Goal: Find specific page/section: Find specific page/section

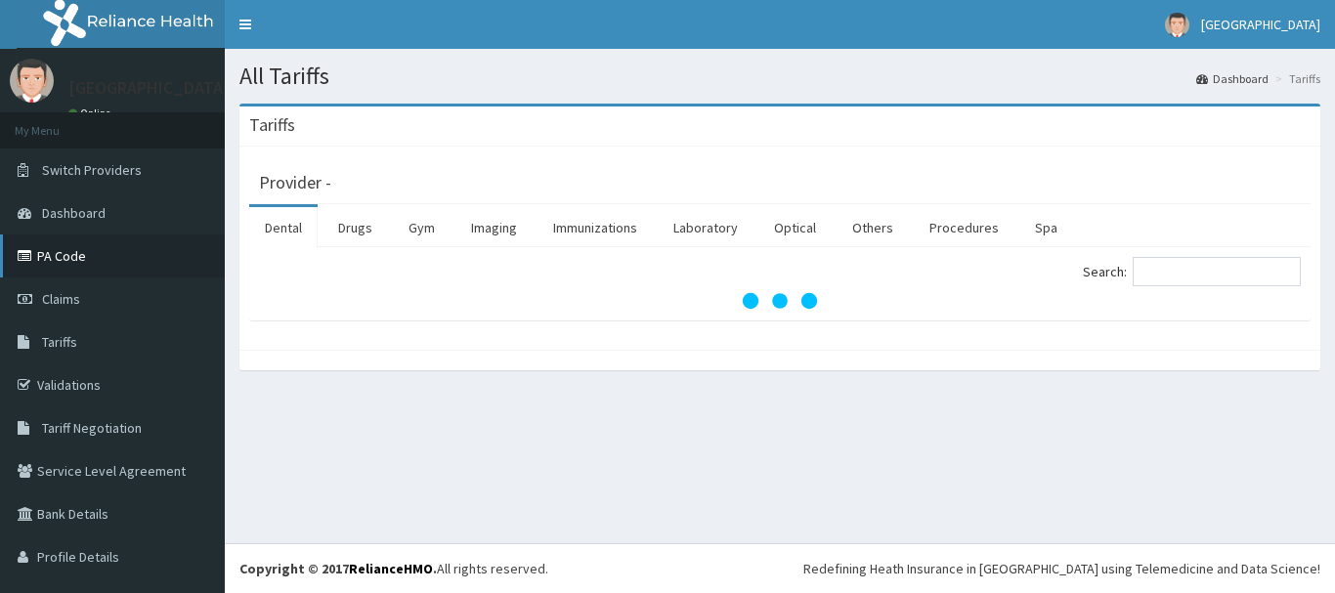
click at [141, 256] on link "PA Code" at bounding box center [112, 256] width 225 height 43
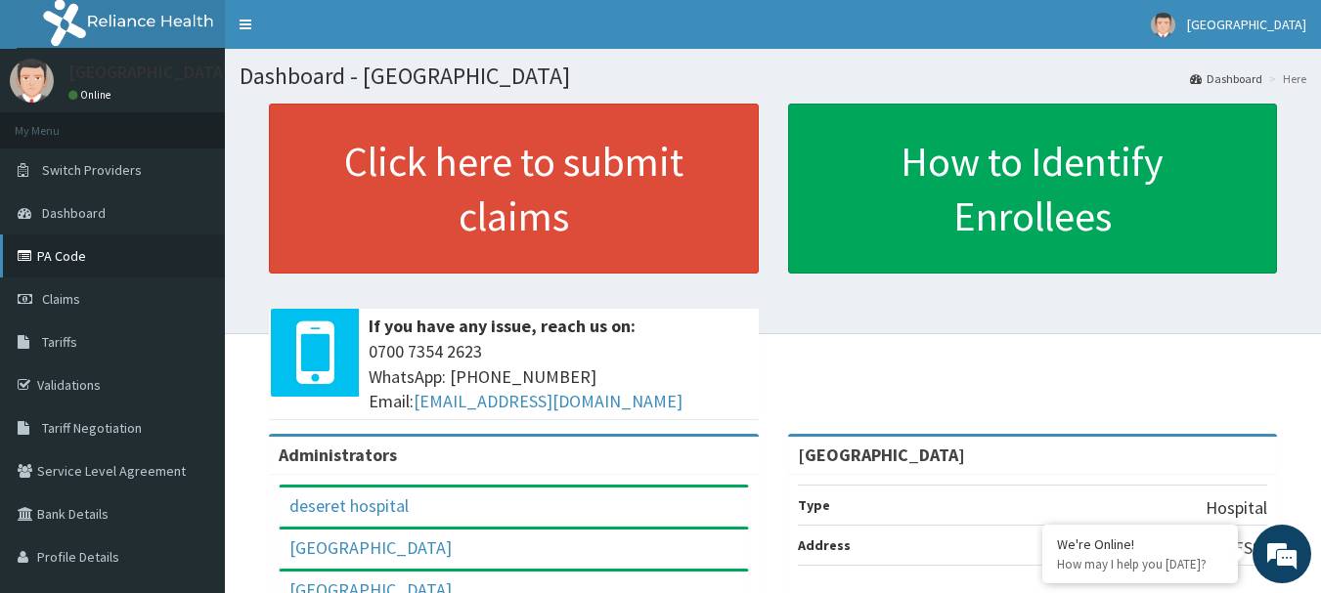
click at [126, 256] on link "PA Code" at bounding box center [112, 256] width 225 height 43
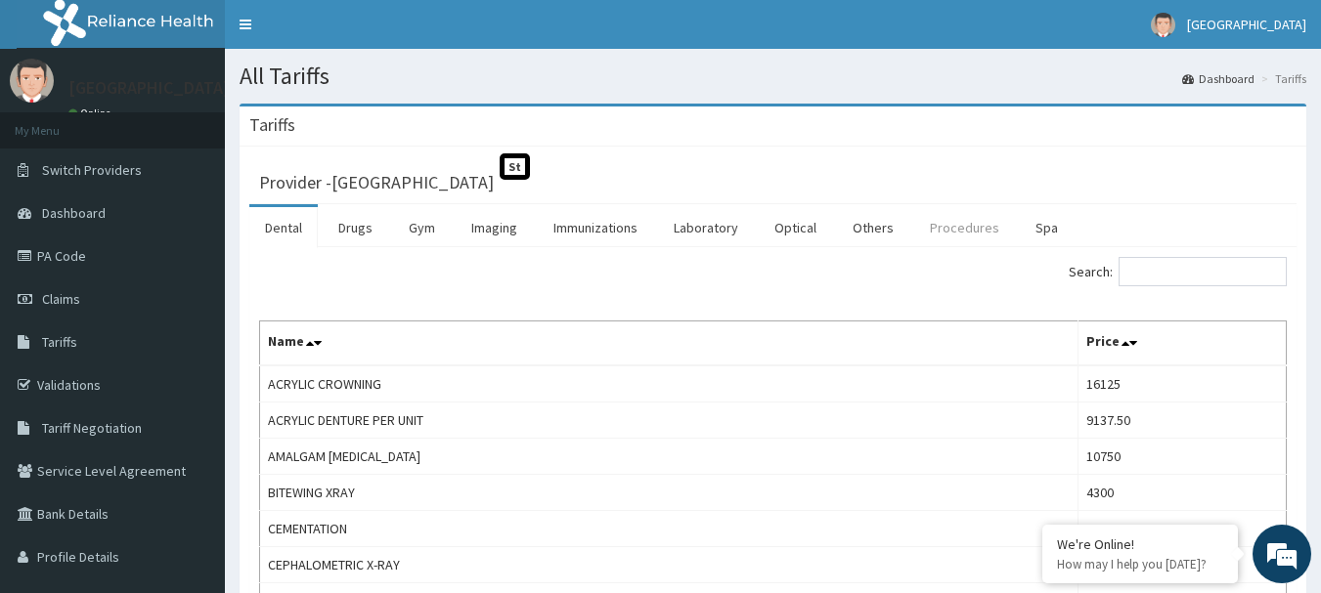
drag, startPoint x: 940, startPoint y: 239, endPoint x: 971, endPoint y: 239, distance: 30.3
click at [942, 238] on link "Procedures" at bounding box center [964, 227] width 101 height 41
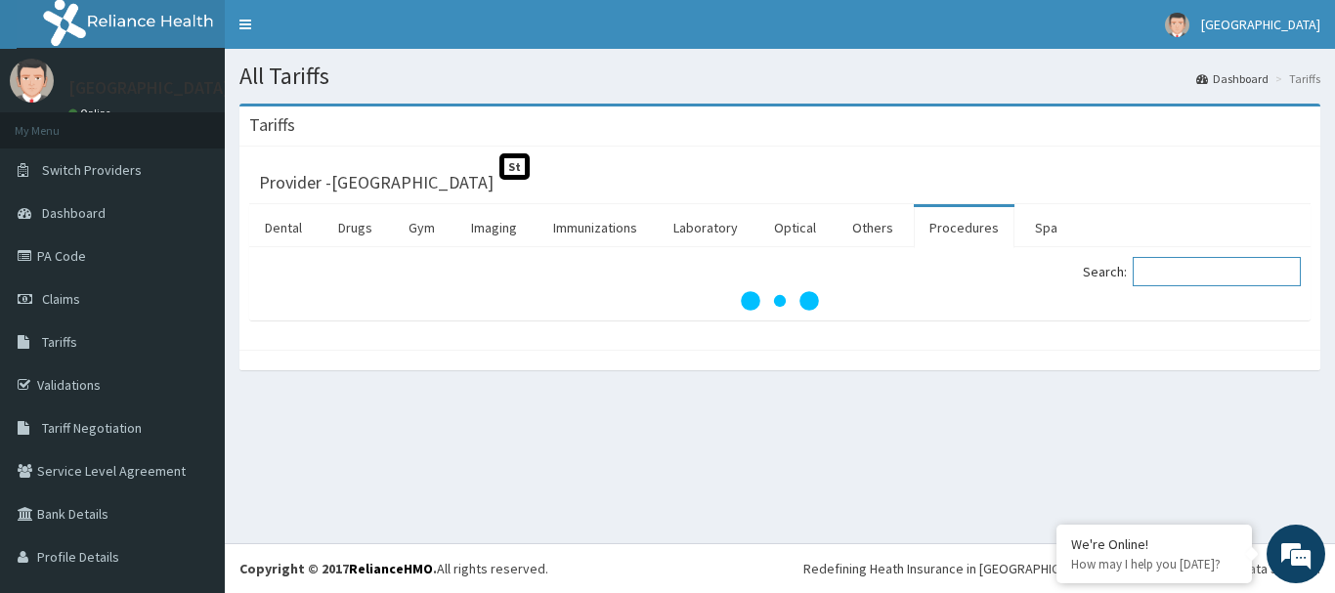
click at [1158, 277] on input "Search:" at bounding box center [1217, 271] width 168 height 29
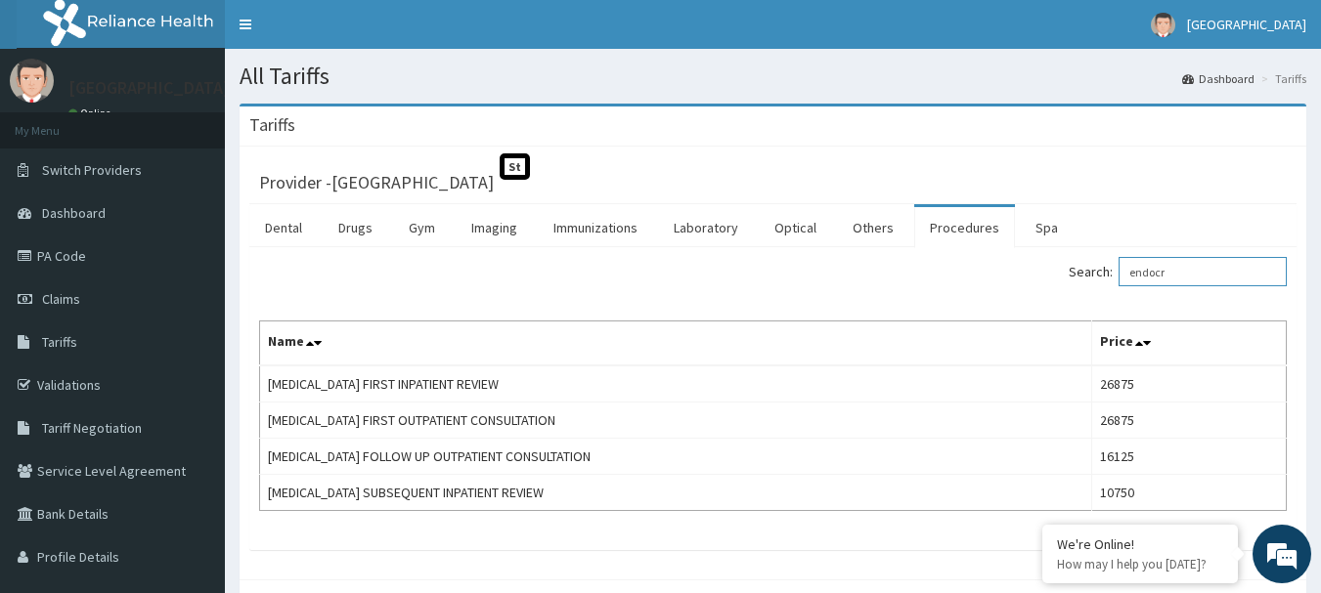
type input "endocr"
